Goal: Information Seeking & Learning: Stay updated

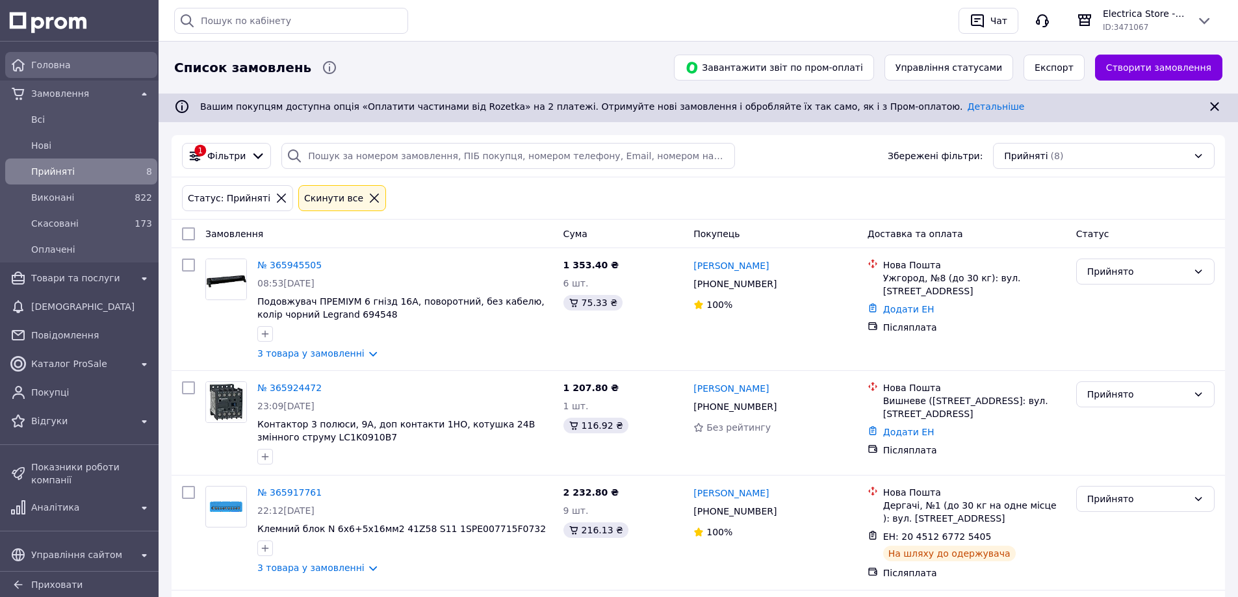
click at [58, 69] on span "Головна" at bounding box center [91, 64] width 121 height 13
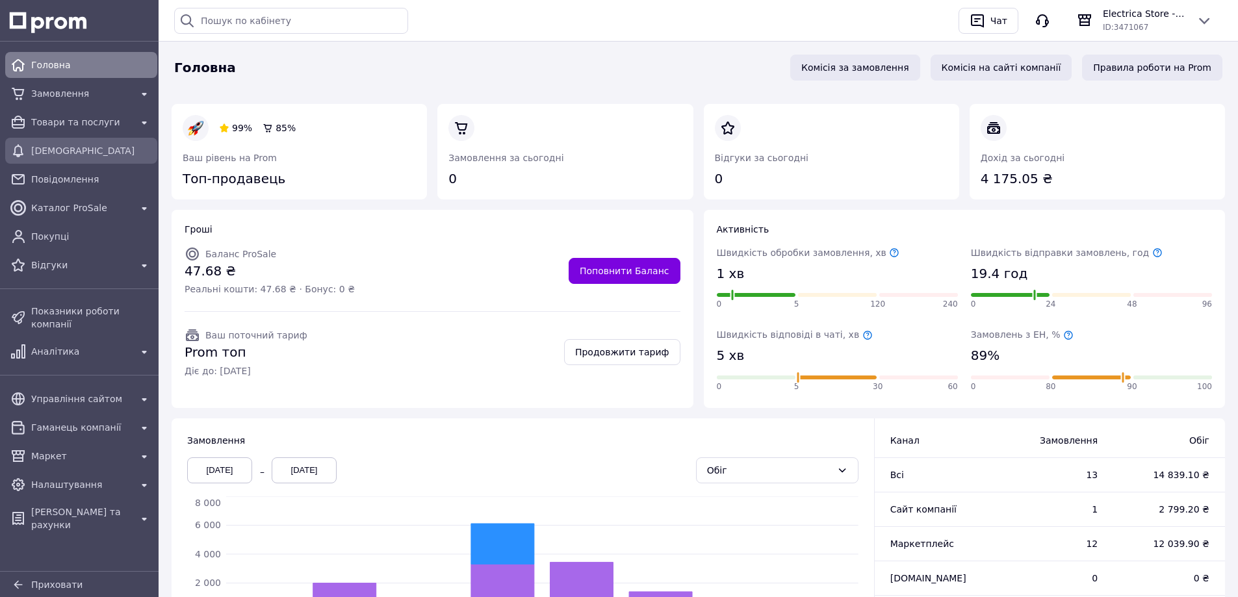
click at [64, 152] on span "[DEMOGRAPHIC_DATA]" at bounding box center [91, 150] width 121 height 13
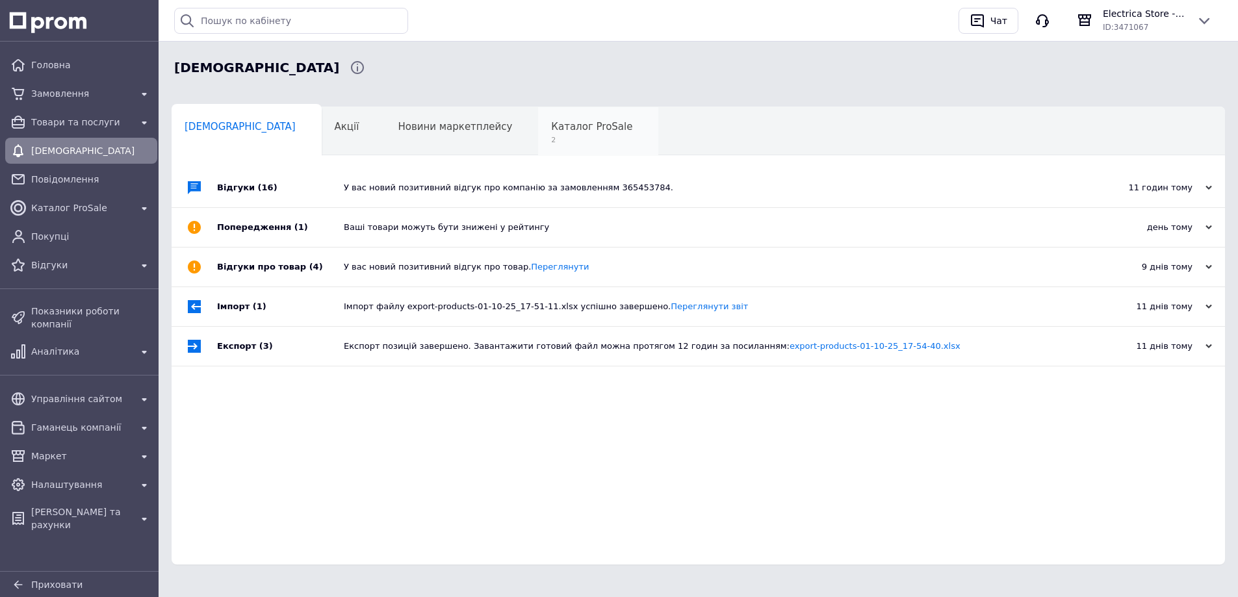
click at [551, 128] on span "Каталог ProSale" at bounding box center [591, 127] width 81 height 12
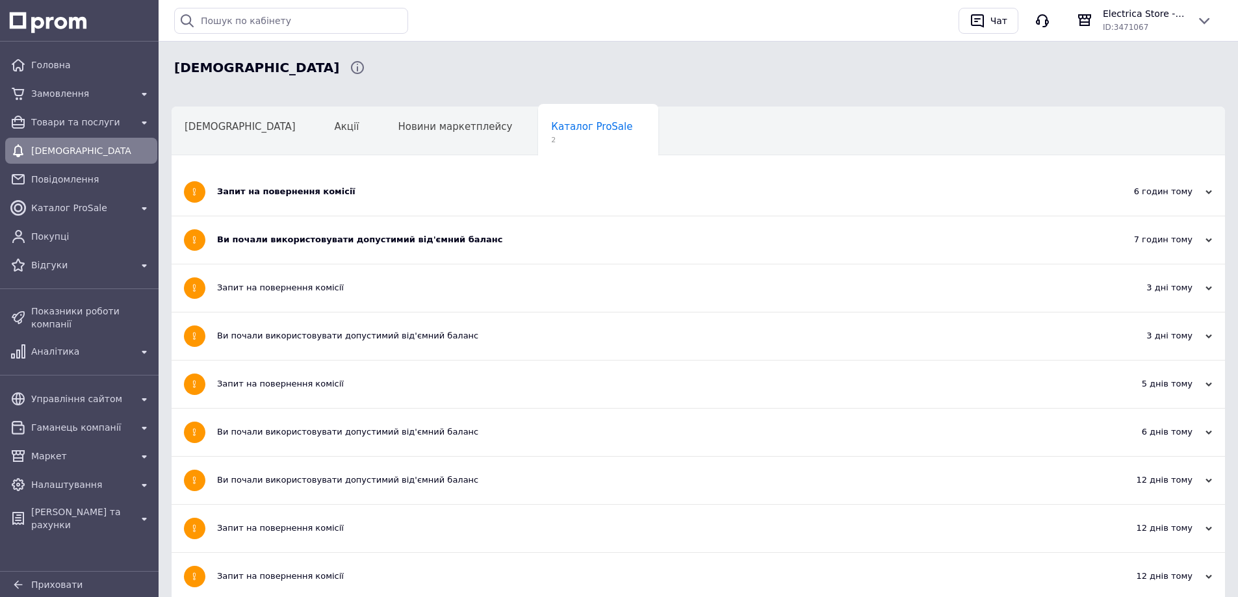
click at [369, 239] on div "Ви почали використовувати допустимий від'ємний баланс" at bounding box center [649, 240] width 865 height 12
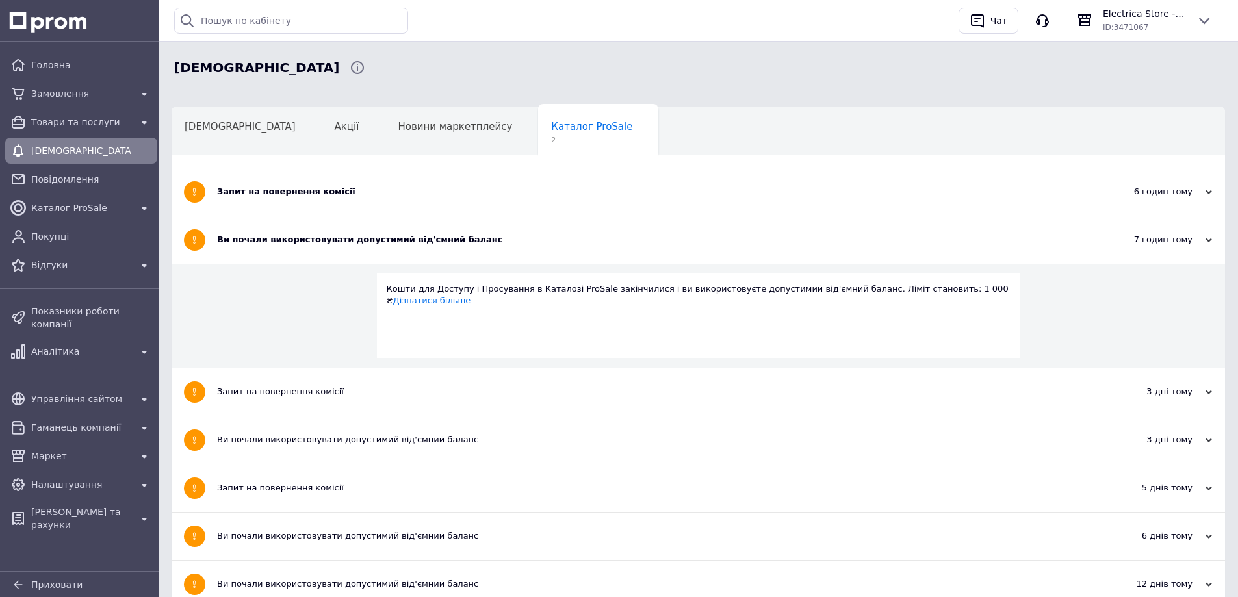
click at [306, 196] on div "Запит на повернення комісії" at bounding box center [649, 192] width 865 height 12
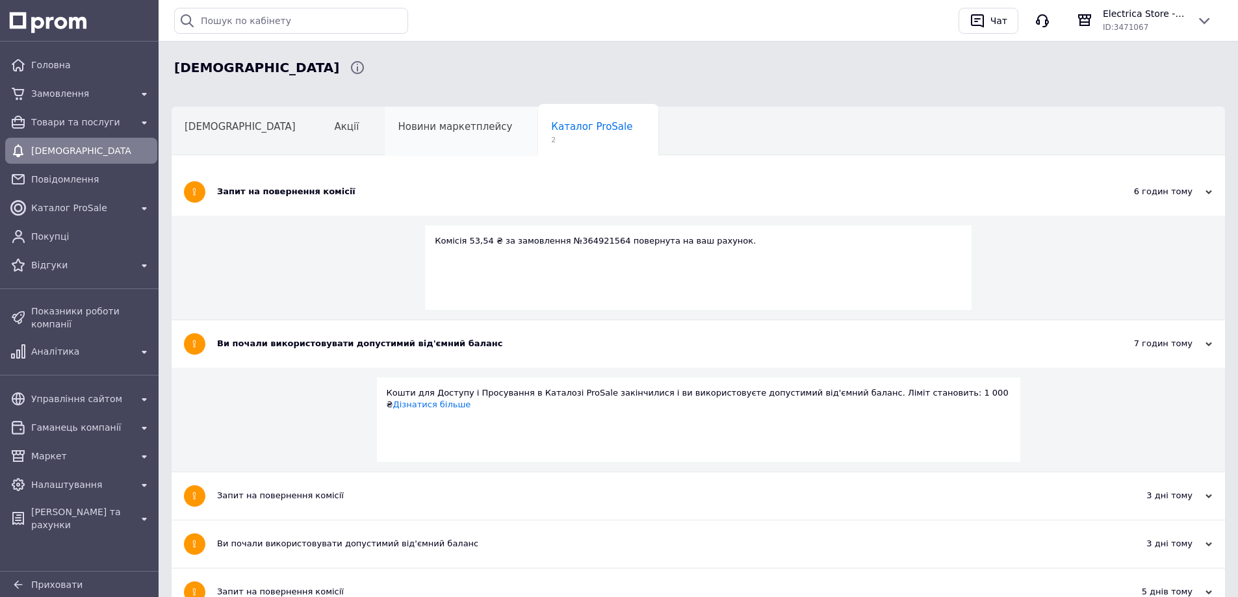
click at [398, 121] on span "Новини маркетплейсу" at bounding box center [455, 127] width 114 height 12
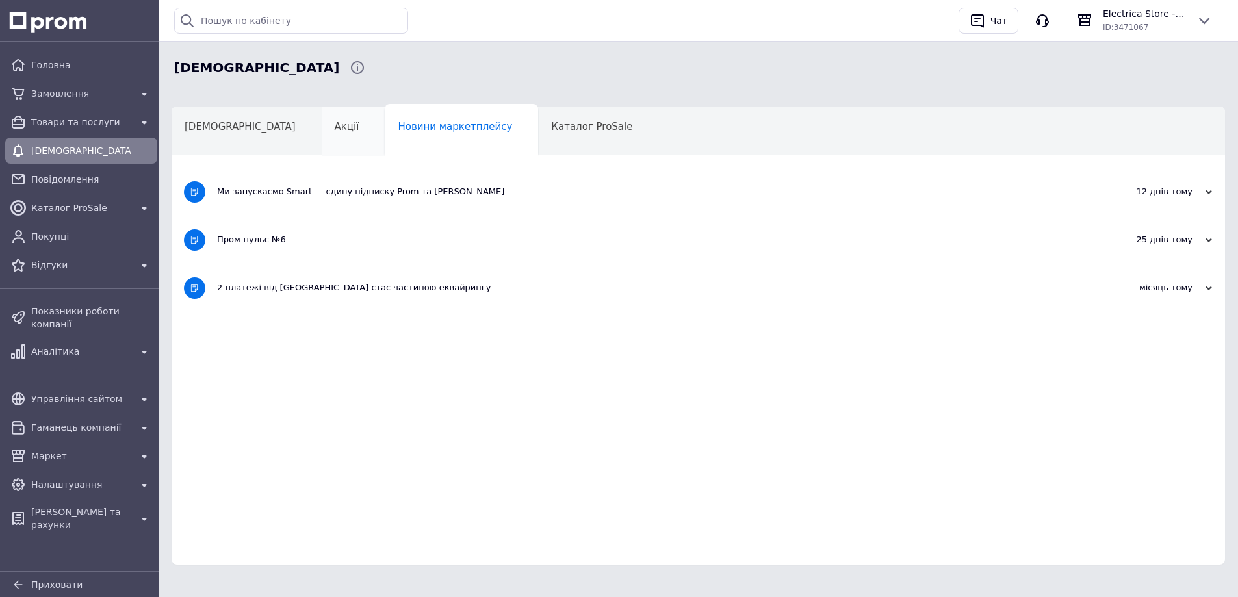
click at [322, 123] on div "Акції" at bounding box center [354, 131] width 64 height 49
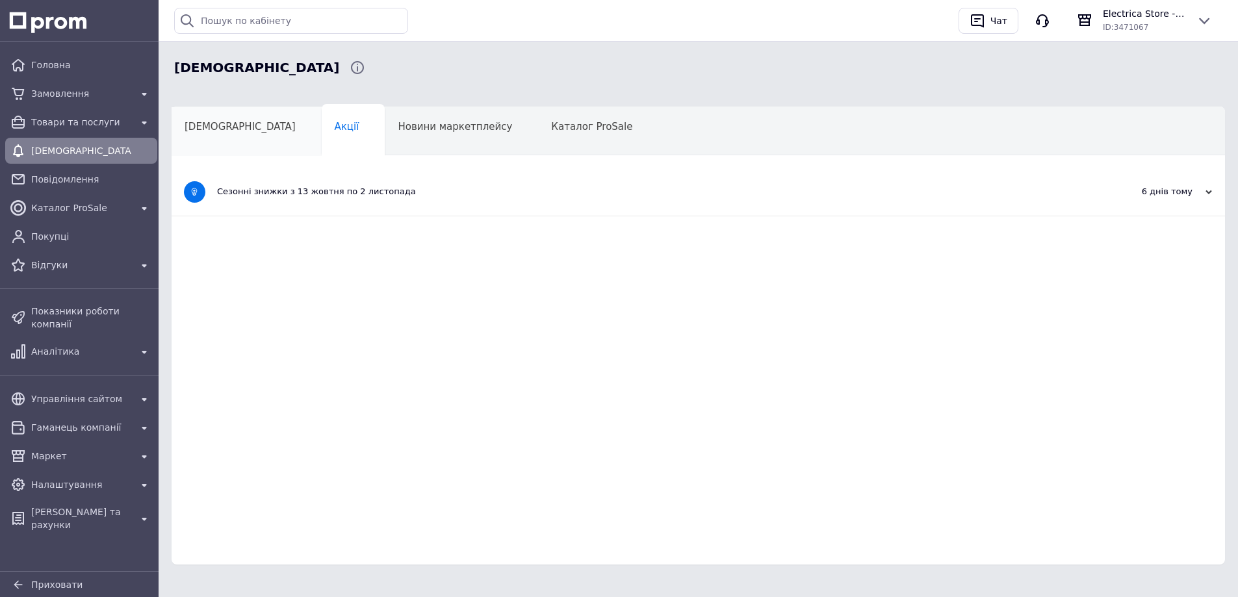
click at [234, 130] on span "[DEMOGRAPHIC_DATA]" at bounding box center [240, 127] width 111 height 12
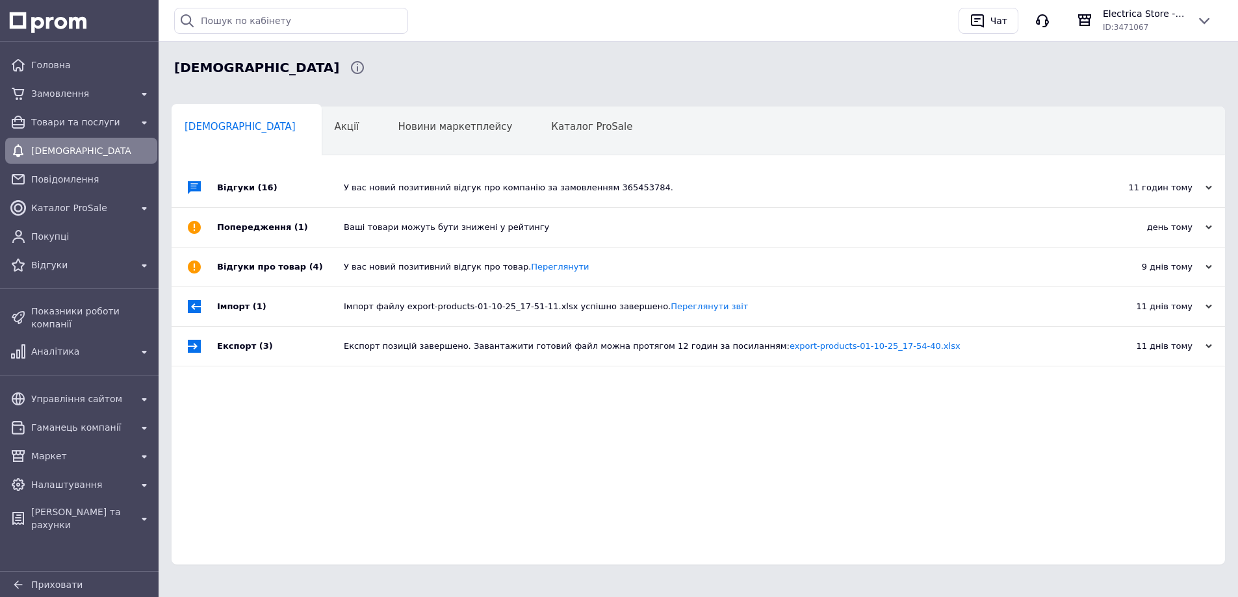
click at [503, 227] on div "Ваші товари можуть бути знижені у рейтингу" at bounding box center [713, 228] width 738 height 12
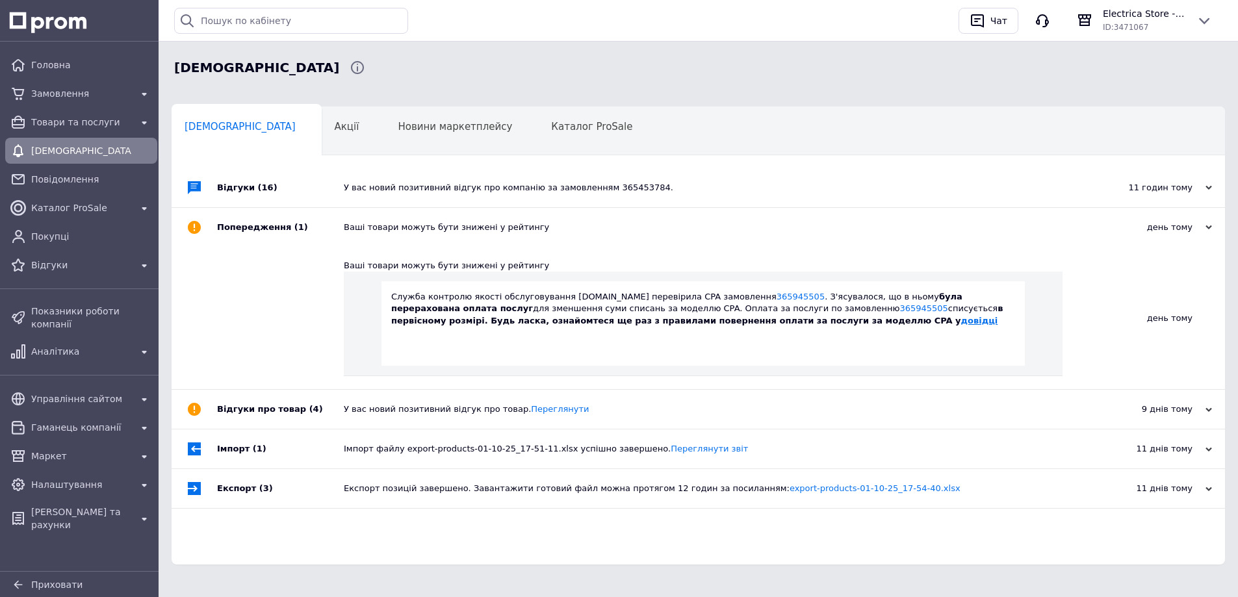
click at [961, 325] on link "довідці" at bounding box center [979, 321] width 37 height 10
